Goal: Information Seeking & Learning: Learn about a topic

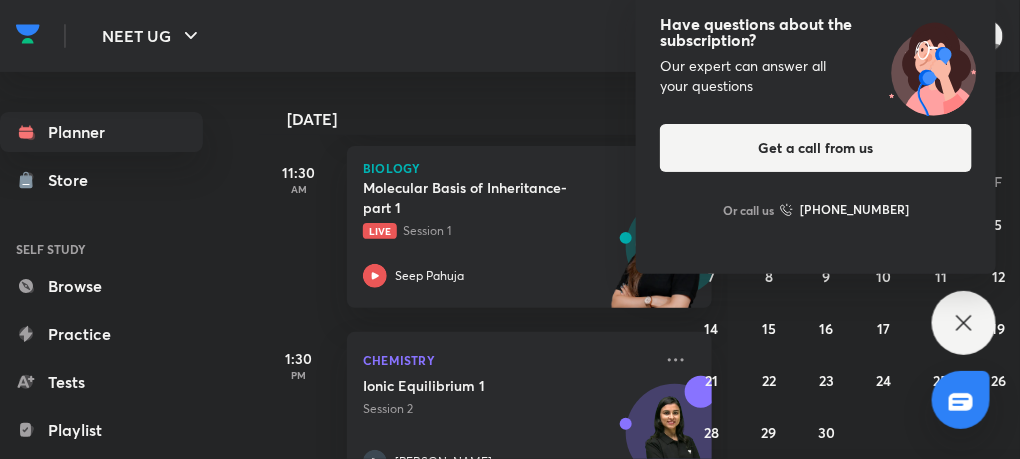
scroll to position [481, 0]
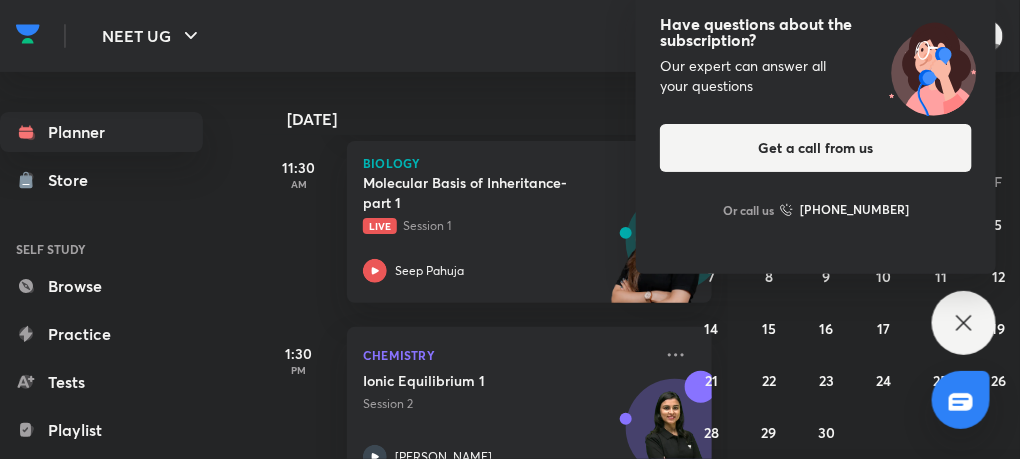
click at [955, 328] on icon at bounding box center [964, 323] width 24 height 24
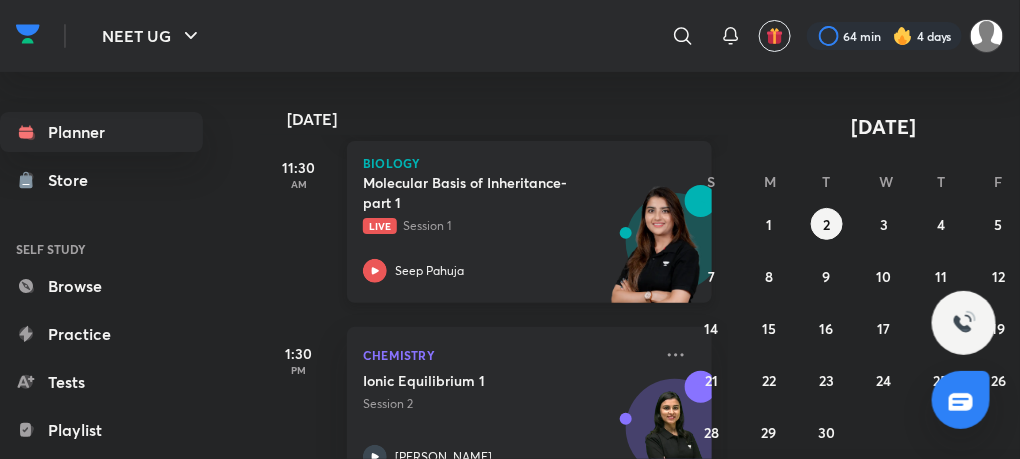
scroll to position [527, 0]
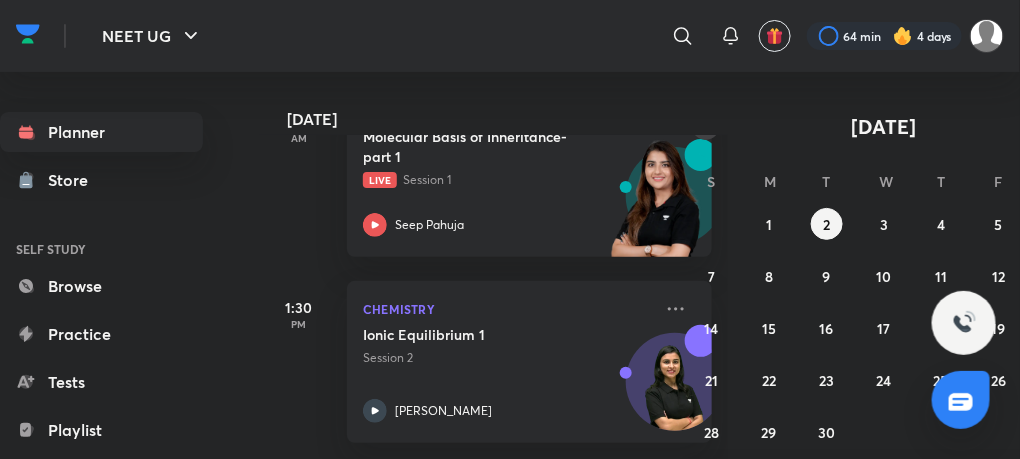
click at [710, 129] on icon "button" at bounding box center [706, 126] width 16 height 18
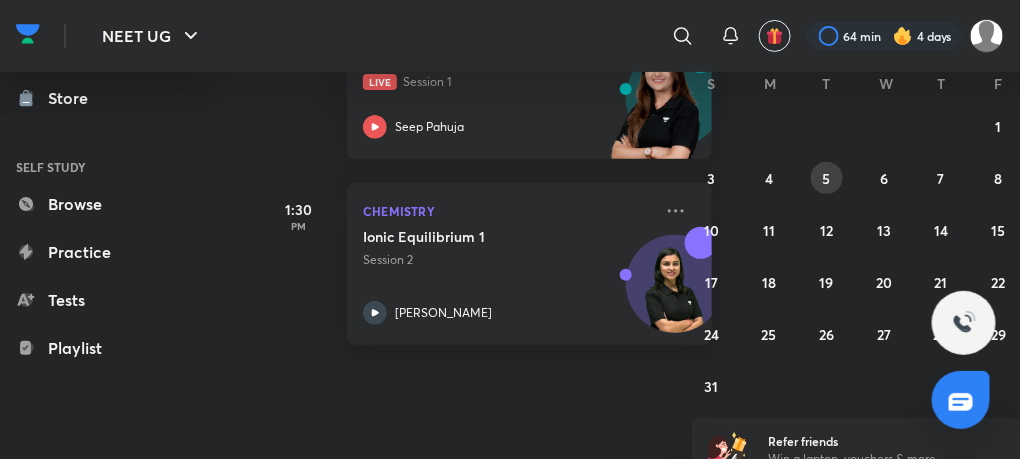
scroll to position [100, 0]
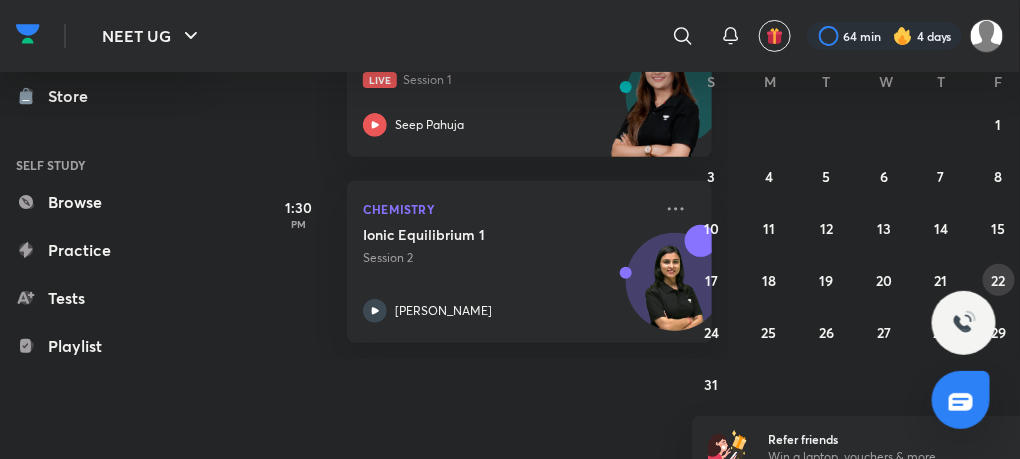
click at [992, 276] on abbr "22" at bounding box center [999, 280] width 14 height 19
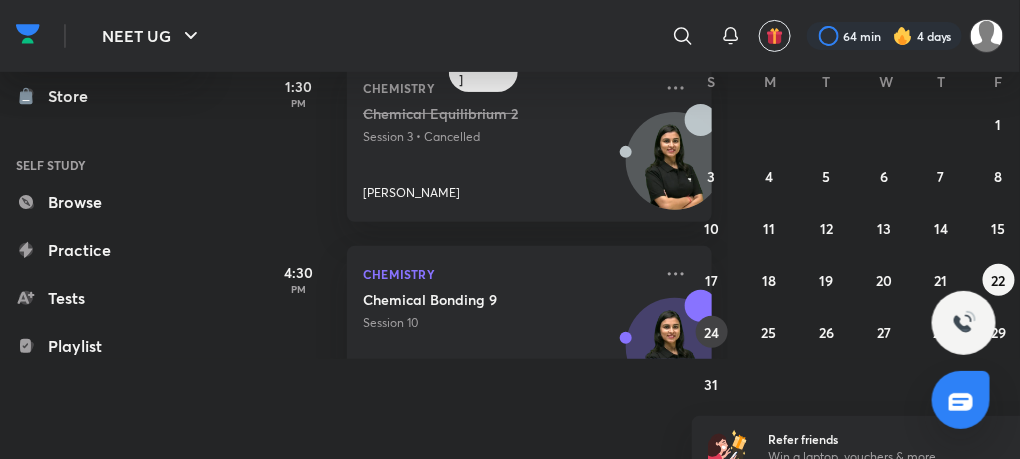
click at [716, 333] on abbr "24" at bounding box center [711, 332] width 15 height 19
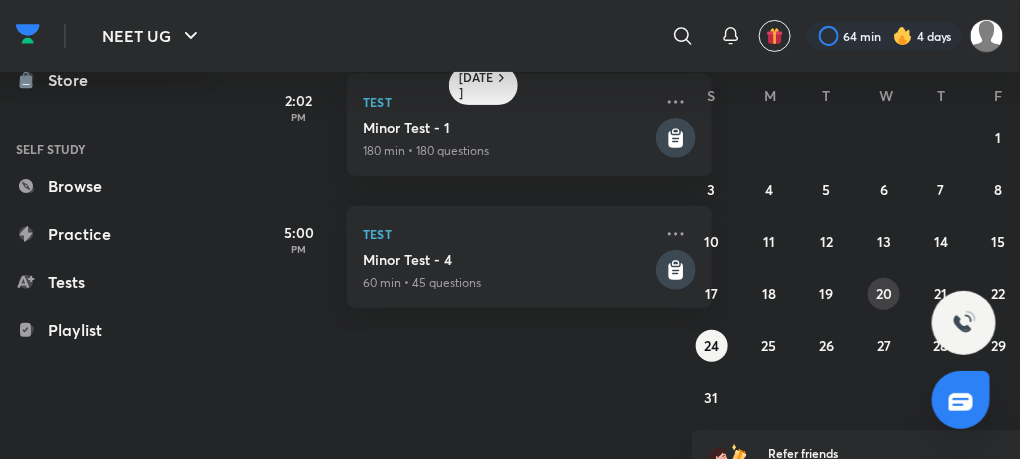
scroll to position [100, 56]
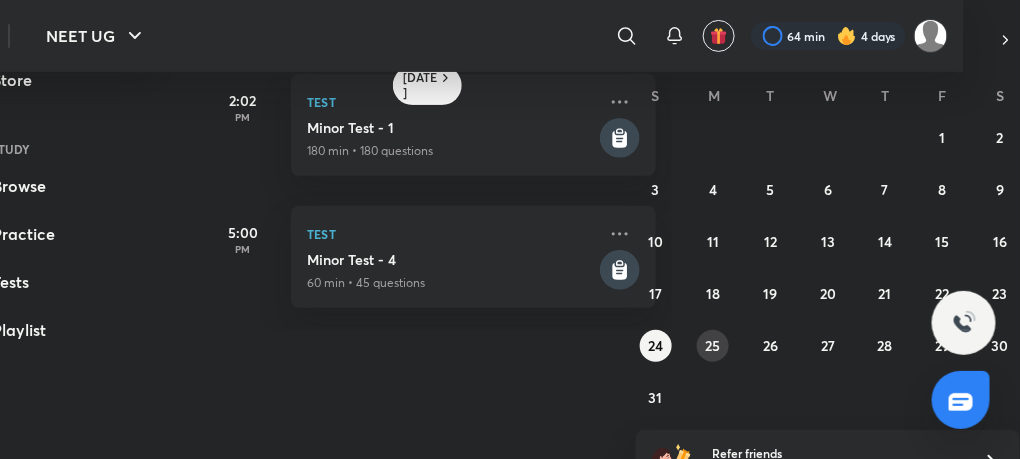
click at [714, 340] on abbr "25" at bounding box center [713, 345] width 15 height 19
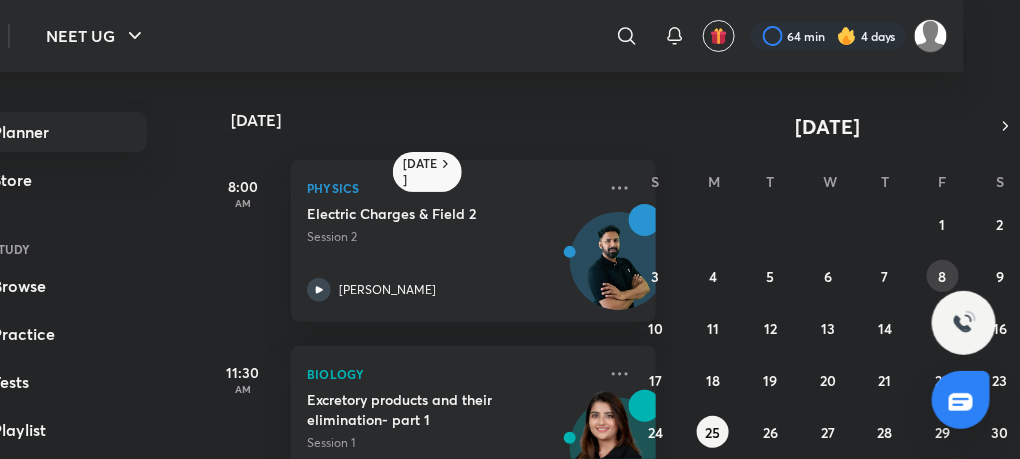
scroll to position [121, 56]
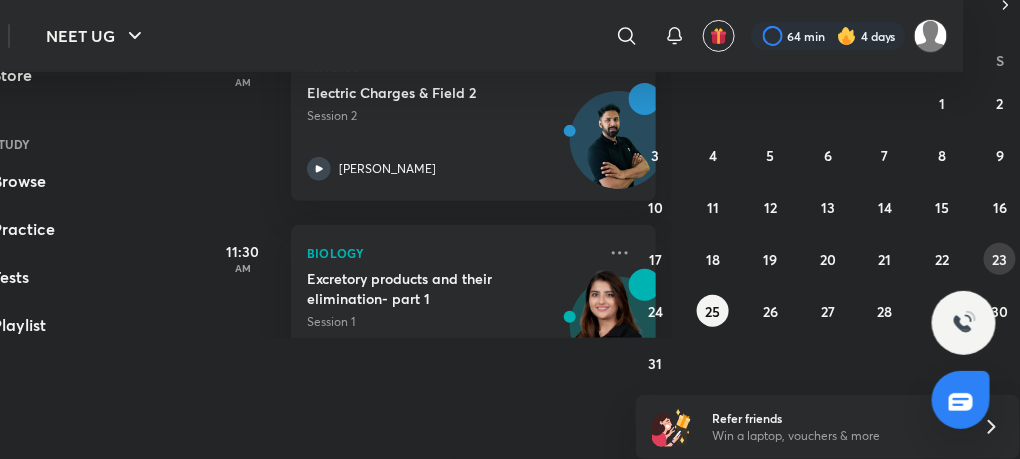
click at [1006, 258] on abbr "23" at bounding box center [1000, 259] width 15 height 19
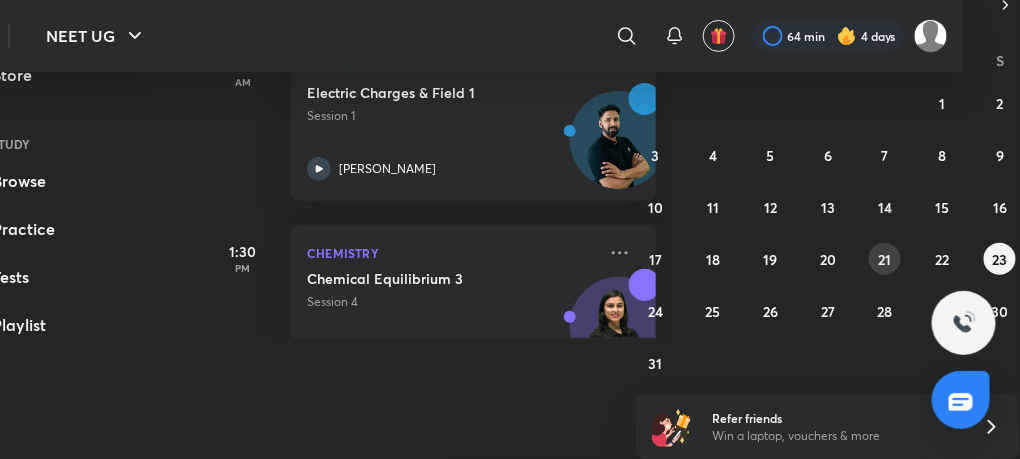
click at [890, 263] on abbr "21" at bounding box center [885, 259] width 13 height 19
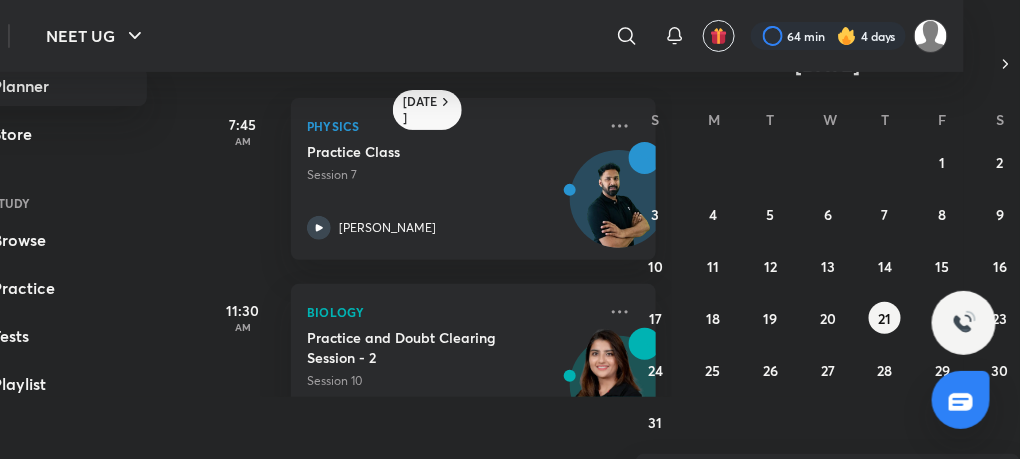
scroll to position [61, 56]
click at [316, 233] on icon at bounding box center [319, 229] width 24 height 24
click at [327, 215] on div "Practice Class Session 7 [PERSON_NAME]" at bounding box center [451, 192] width 289 height 98
click at [318, 228] on icon at bounding box center [319, 228] width 7 height 7
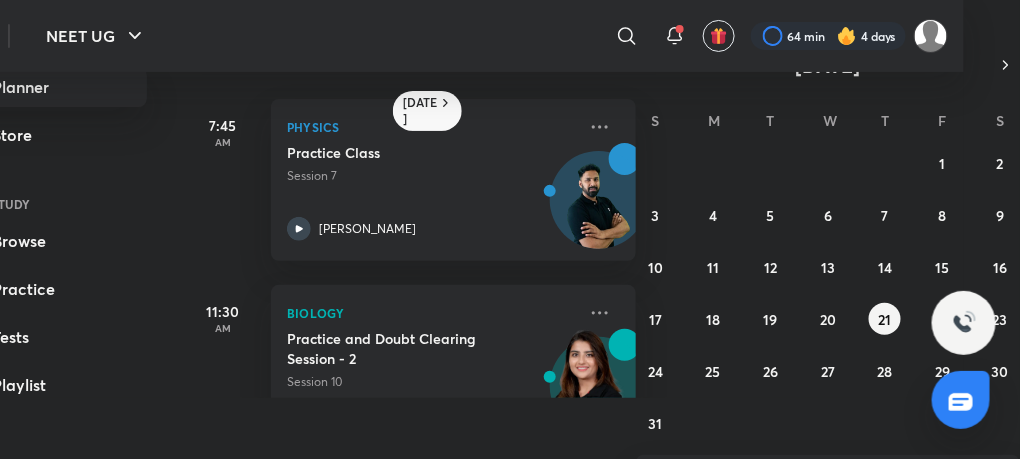
scroll to position [121, 56]
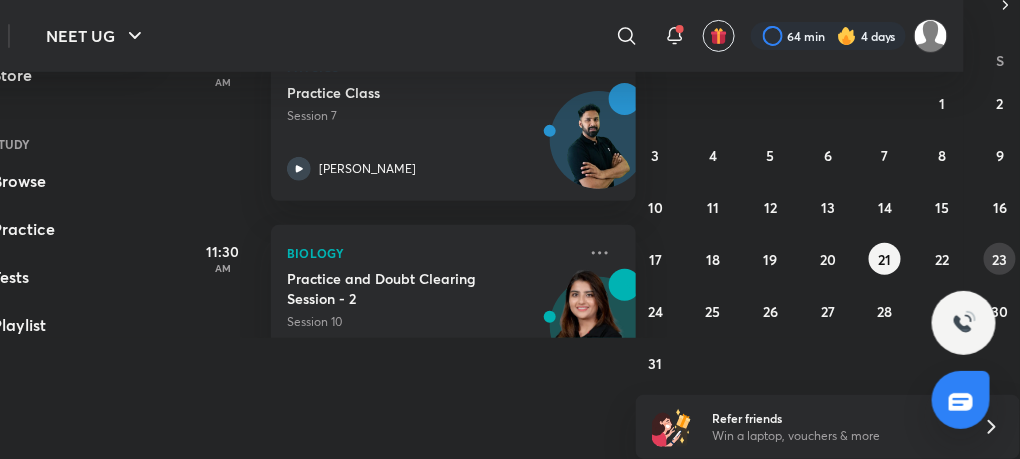
click at [1008, 253] on button "23" at bounding box center [1000, 259] width 32 height 32
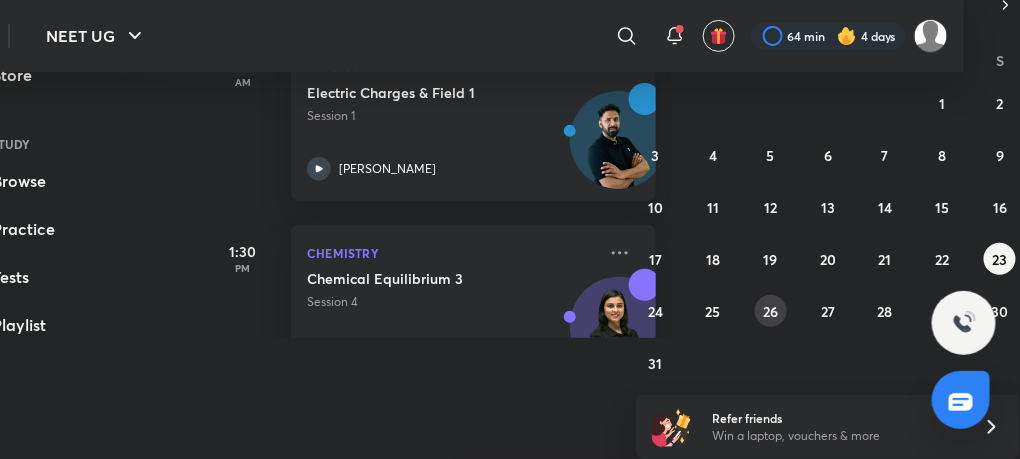
click at [774, 310] on abbr "26" at bounding box center [770, 311] width 15 height 19
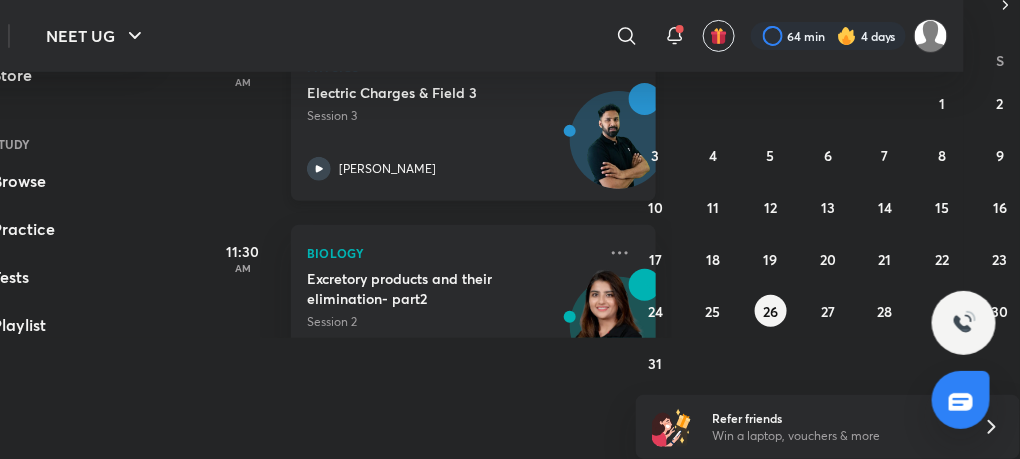
click at [310, 157] on div at bounding box center [319, 169] width 24 height 24
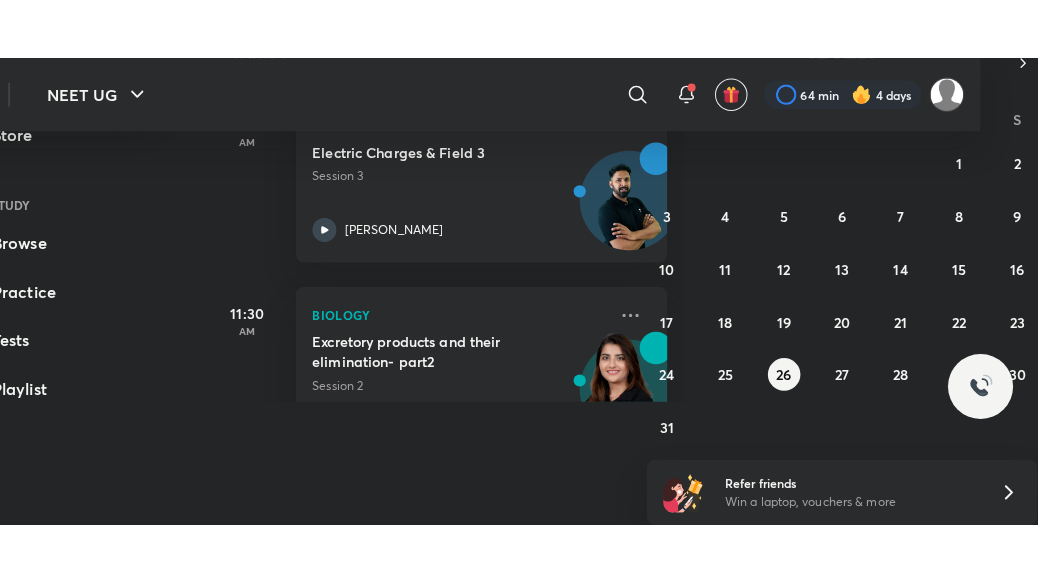
scroll to position [15, 0]
